Goal: Go to known website: Go to known website

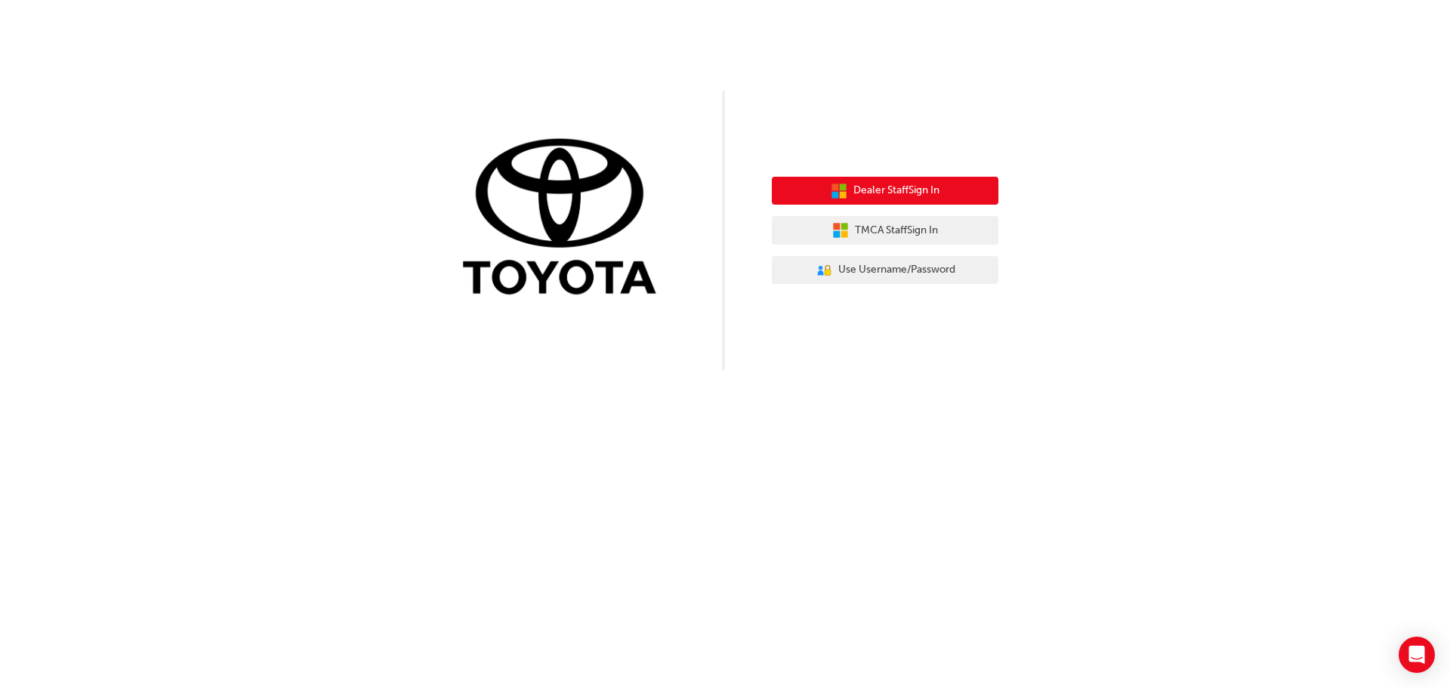
click at [913, 194] on span "Dealer Staff Sign In" at bounding box center [896, 190] width 86 height 17
